Goal: Task Accomplishment & Management: Use online tool/utility

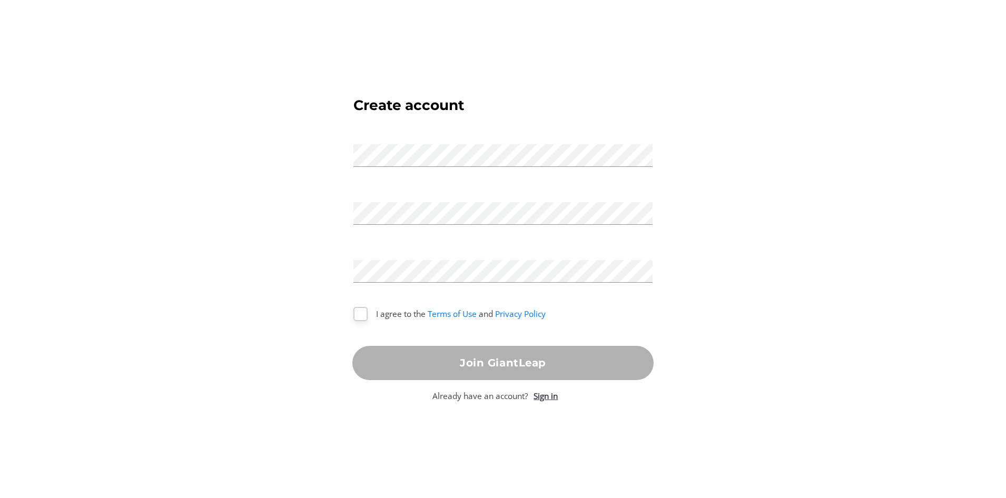
click at [553, 397] on link "Sign in" at bounding box center [546, 396] width 24 height 11
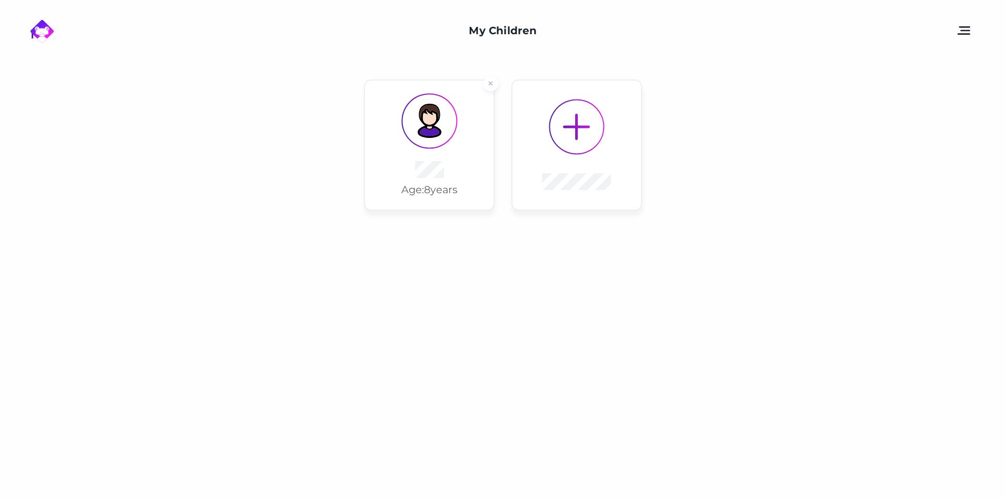
click at [445, 123] on img at bounding box center [429, 121] width 35 height 35
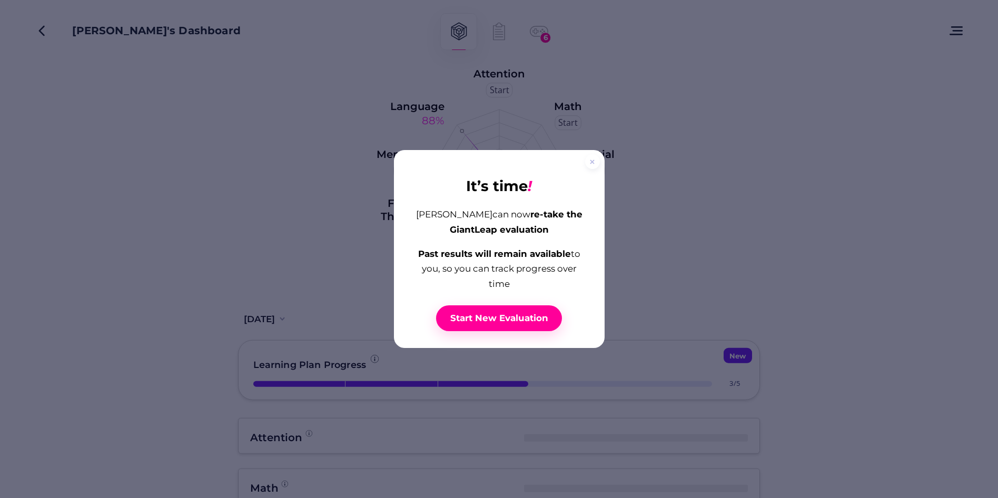
click at [500, 313] on span "Start New Evaluation" at bounding box center [499, 319] width 98 height 12
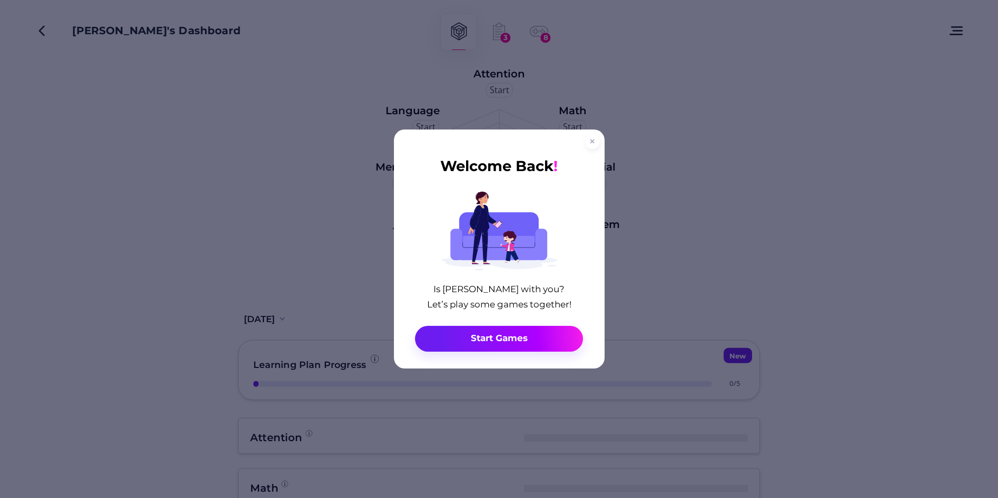
click at [594, 144] on icon at bounding box center [592, 141] width 5 height 5
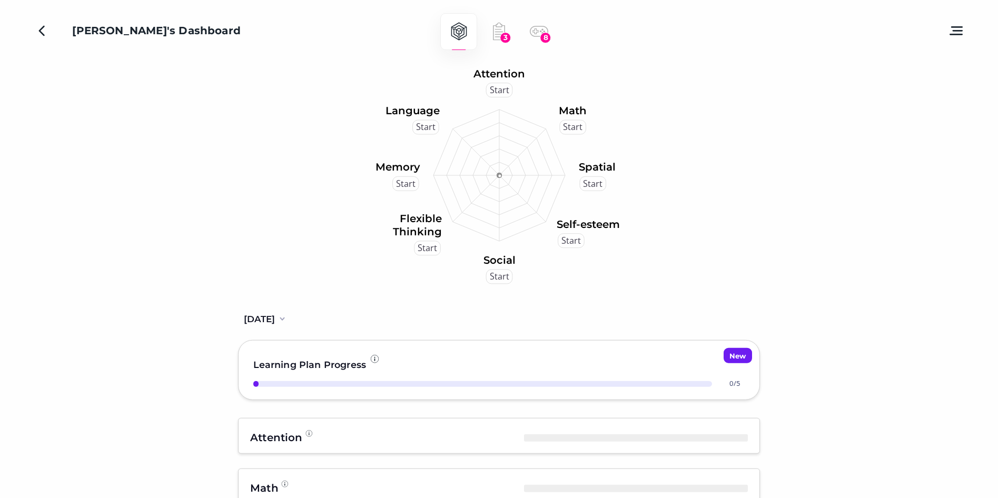
click at [957, 28] on button at bounding box center [957, 31] width 24 height 22
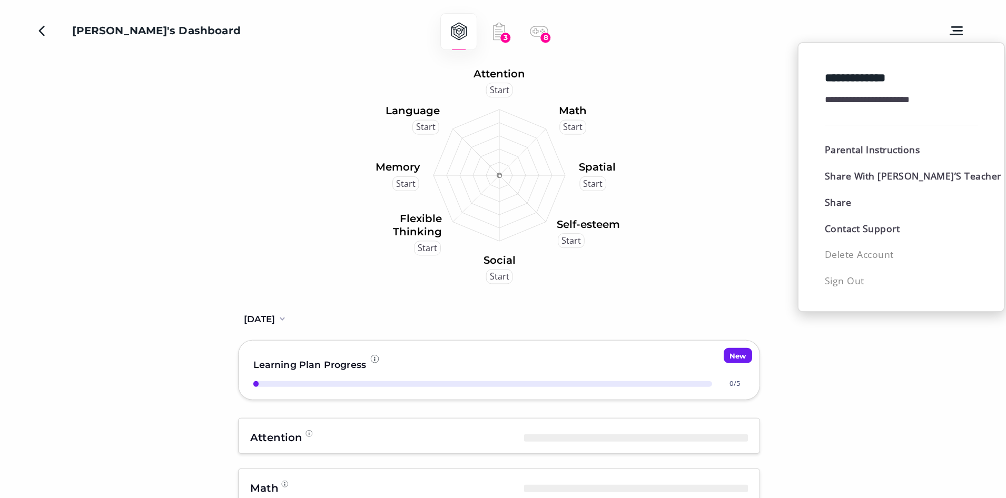
click at [50, 34] on div at bounding box center [503, 249] width 1006 height 498
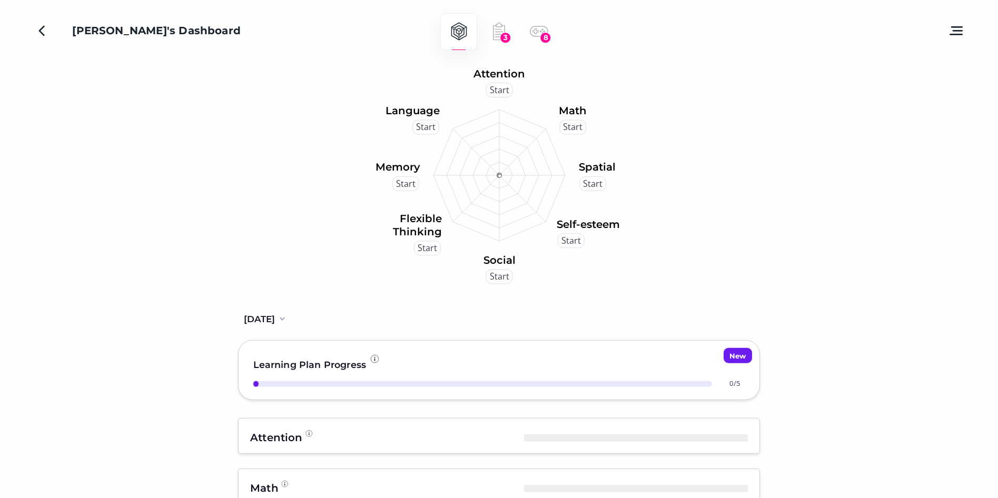
click at [42, 30] on icon "Back" at bounding box center [41, 31] width 6 height 11
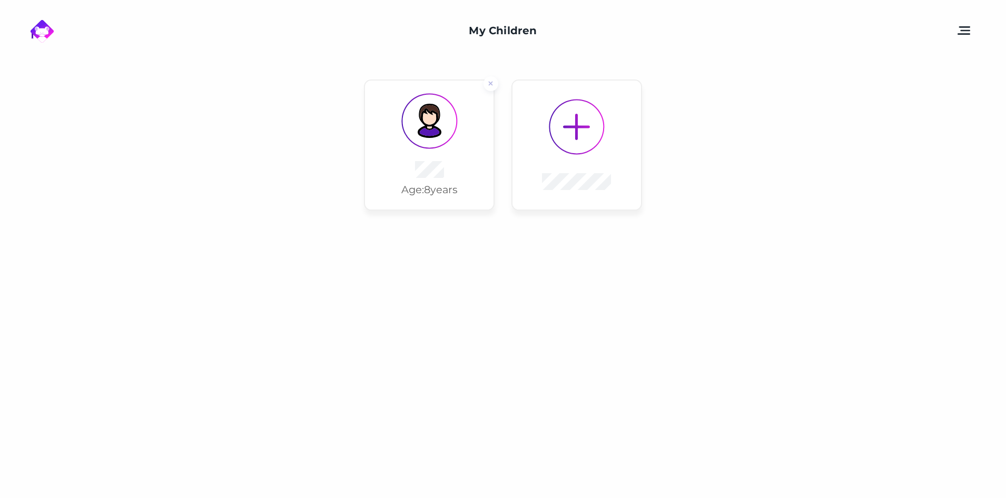
click at [965, 28] on button at bounding box center [964, 31] width 24 height 22
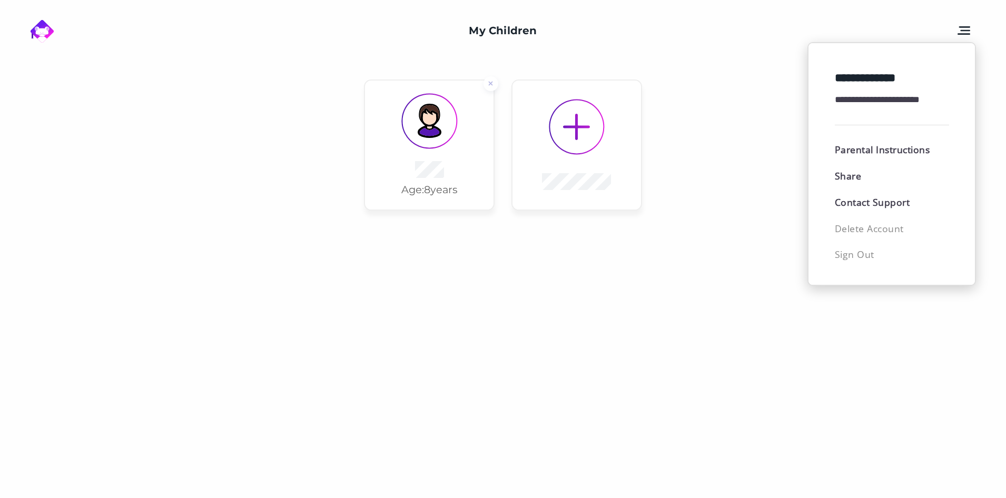
click at [476, 4] on div at bounding box center [503, 249] width 1006 height 498
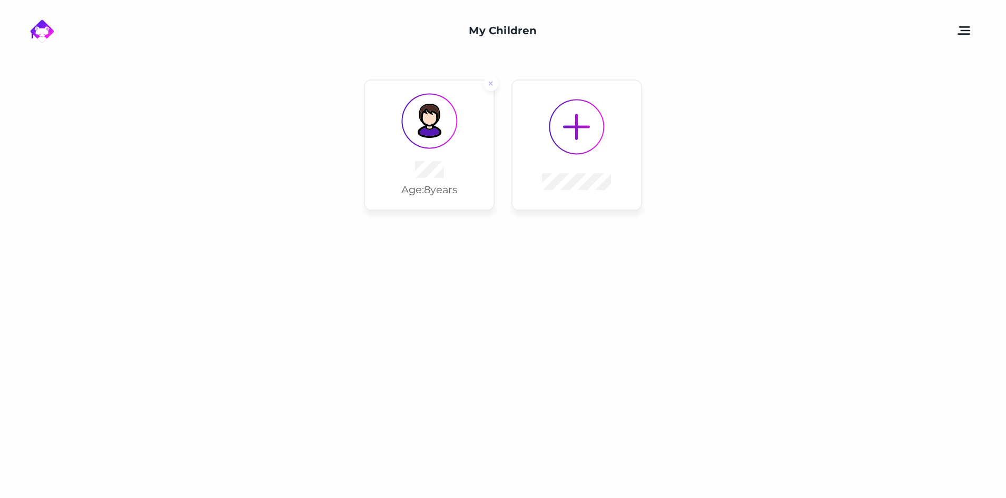
click at [965, 27] on button at bounding box center [964, 31] width 24 height 22
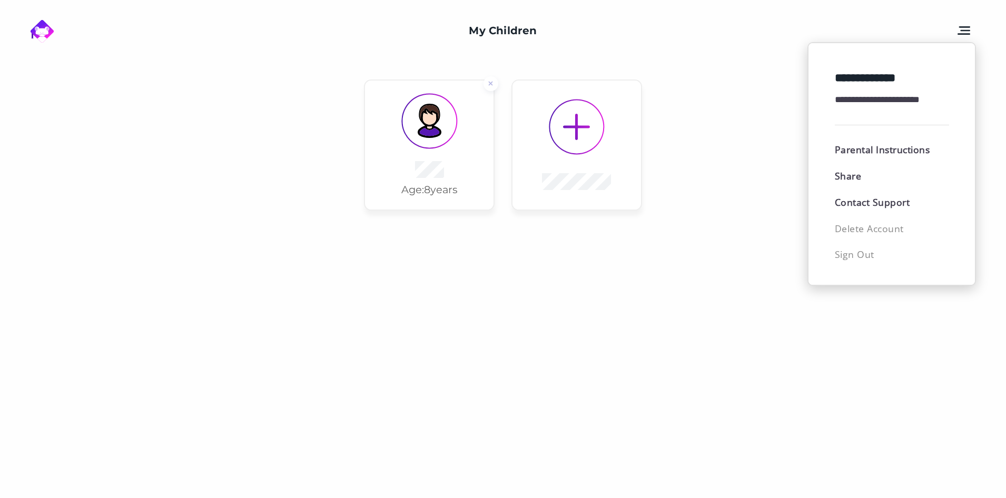
click at [860, 149] on span "Parental Instructions" at bounding box center [892, 149] width 114 height 15
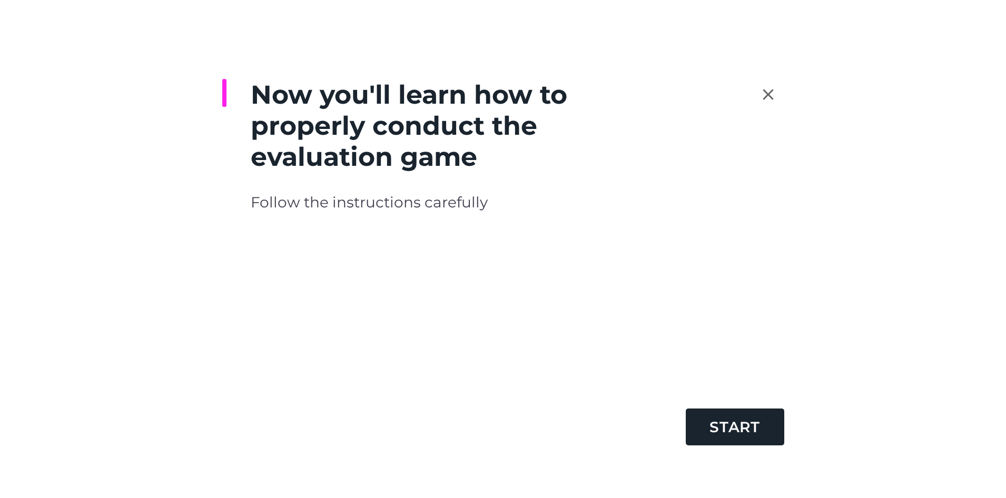
click at [768, 97] on icon "close" at bounding box center [768, 94] width 18 height 18
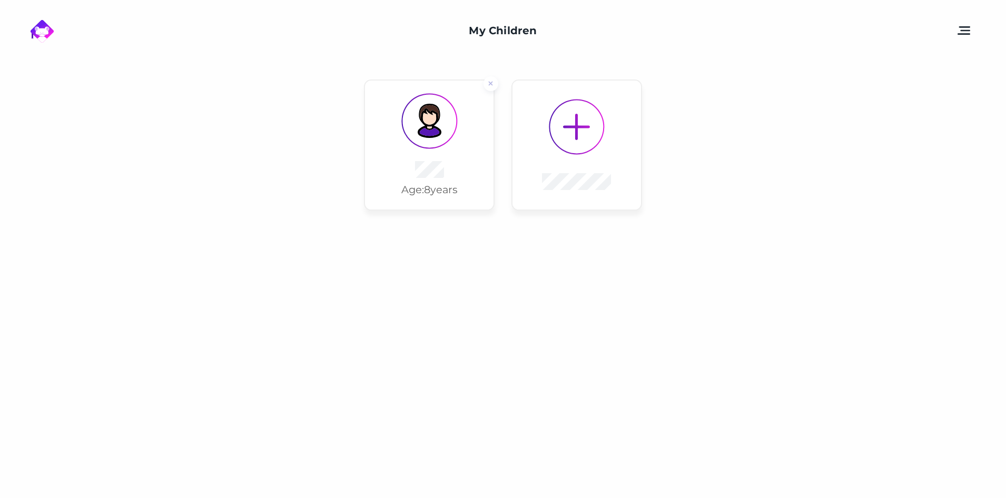
click at [967, 32] on button at bounding box center [964, 31] width 24 height 22
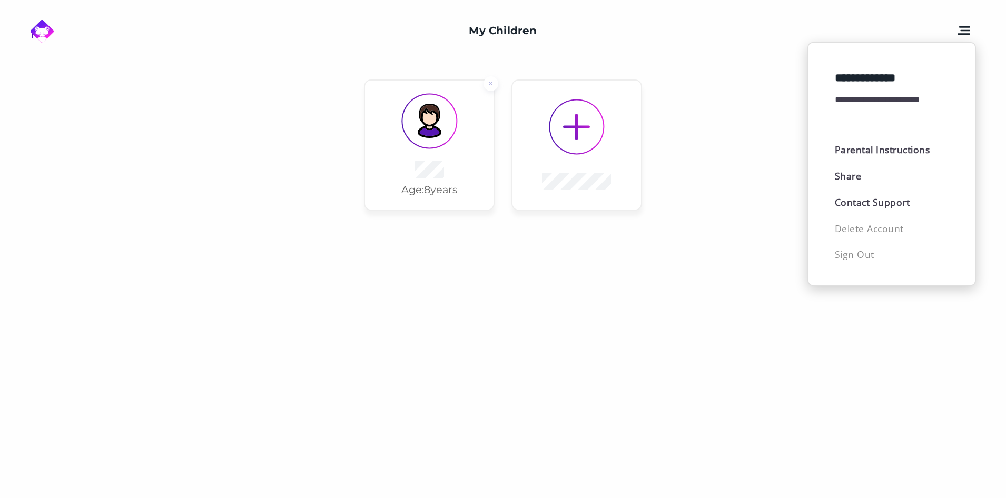
click at [595, 326] on div at bounding box center [503, 249] width 1006 height 498
